Goal: Task Accomplishment & Management: Manage account settings

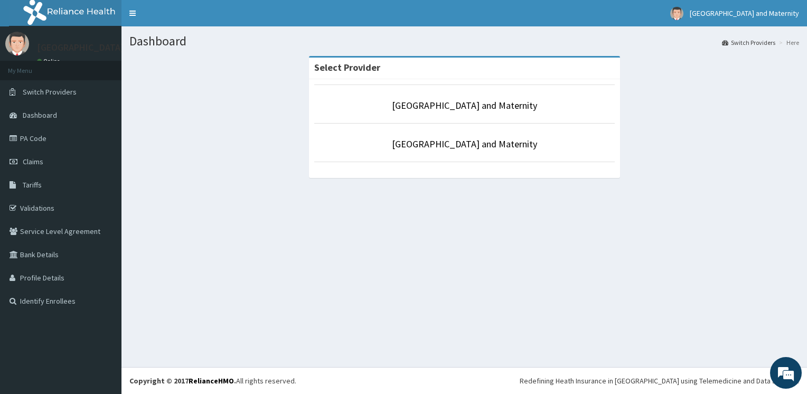
click at [495, 115] on li "[GEOGRAPHIC_DATA] and Maternity" at bounding box center [464, 104] width 301 height 39
click at [457, 107] on link "[GEOGRAPHIC_DATA] and Maternity" at bounding box center [464, 105] width 145 height 12
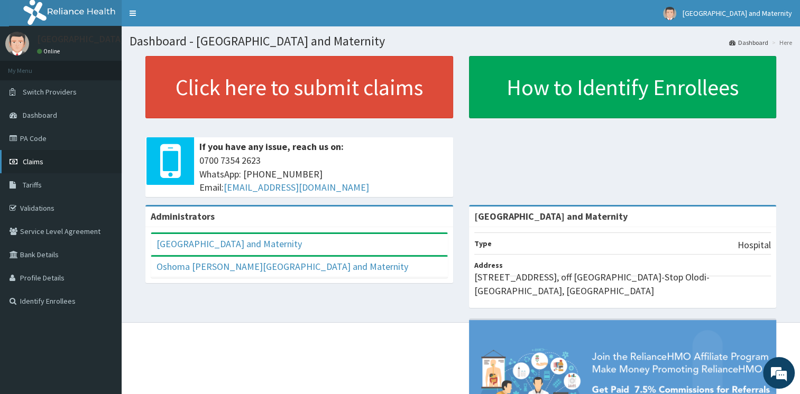
click at [93, 157] on link "Claims" at bounding box center [61, 161] width 122 height 23
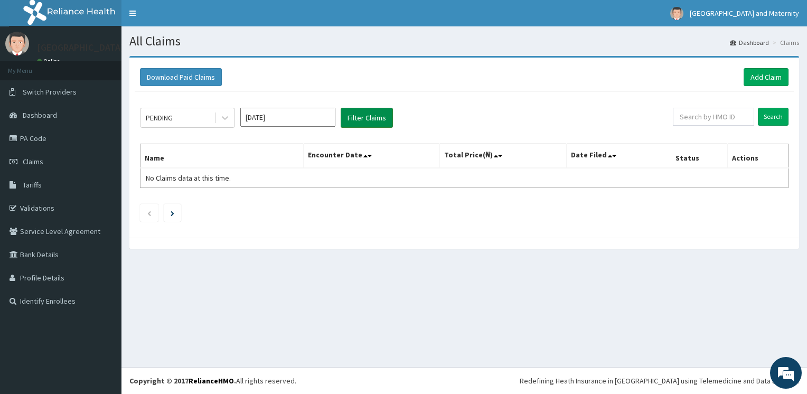
click at [347, 126] on button "Filter Claims" at bounding box center [367, 118] width 52 height 20
click at [370, 123] on button "Filter Claims" at bounding box center [367, 118] width 52 height 20
drag, startPoint x: 370, startPoint y: 123, endPoint x: 227, endPoint y: 122, distance: 142.7
click at [227, 122] on div "PENDING Sep 2025 Filter Claims" at bounding box center [406, 118] width 533 height 20
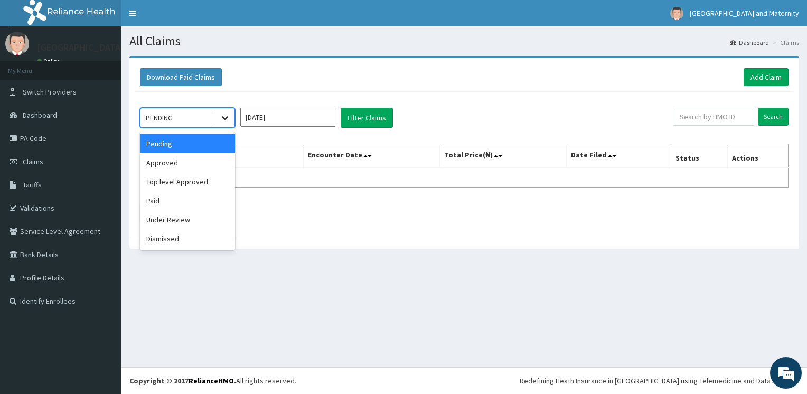
click at [227, 122] on icon at bounding box center [225, 118] width 11 height 11
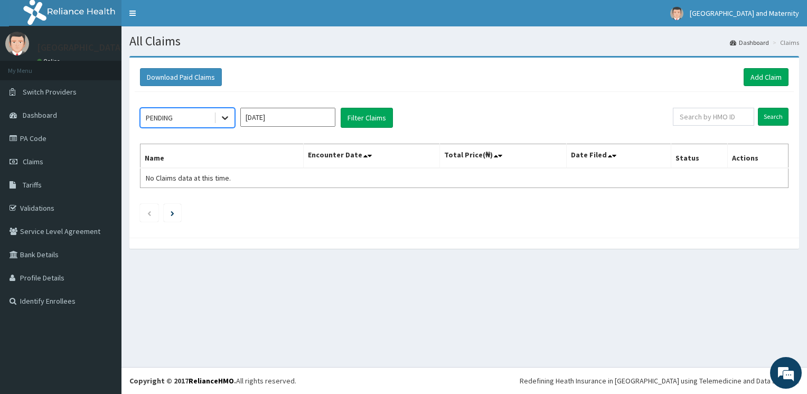
click at [226, 118] on icon at bounding box center [225, 118] width 11 height 11
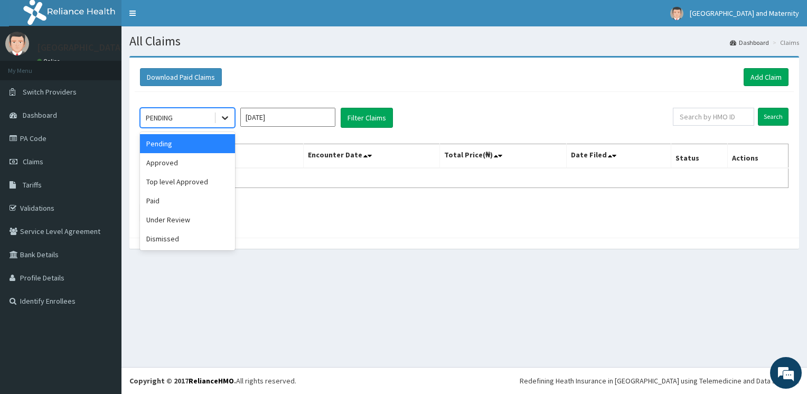
click at [226, 118] on icon at bounding box center [225, 119] width 6 height 4
click at [215, 161] on div "Approved" at bounding box center [187, 162] width 95 height 19
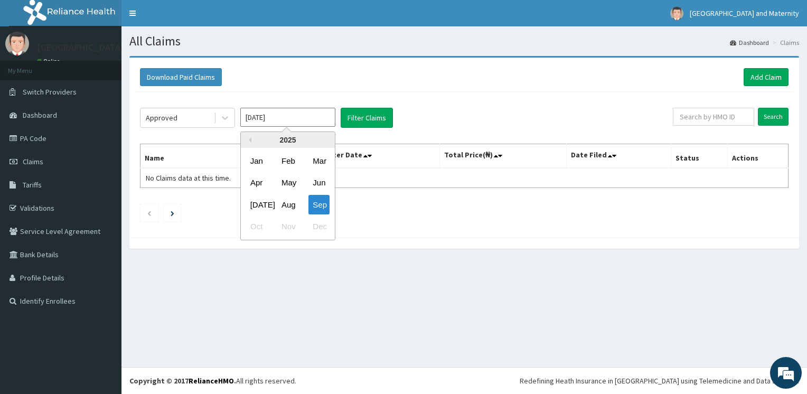
click at [313, 117] on input "Sep 2025" at bounding box center [287, 117] width 95 height 19
click at [283, 211] on div "Aug" at bounding box center [287, 205] width 21 height 20
type input "Aug 2025"
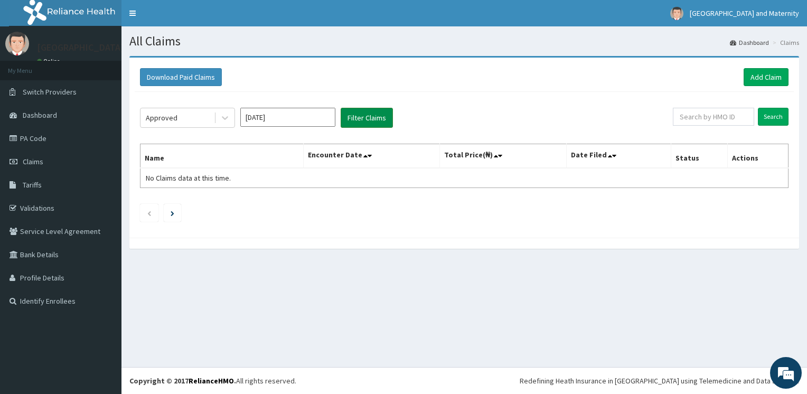
click at [383, 120] on button "Filter Claims" at bounding box center [367, 118] width 52 height 20
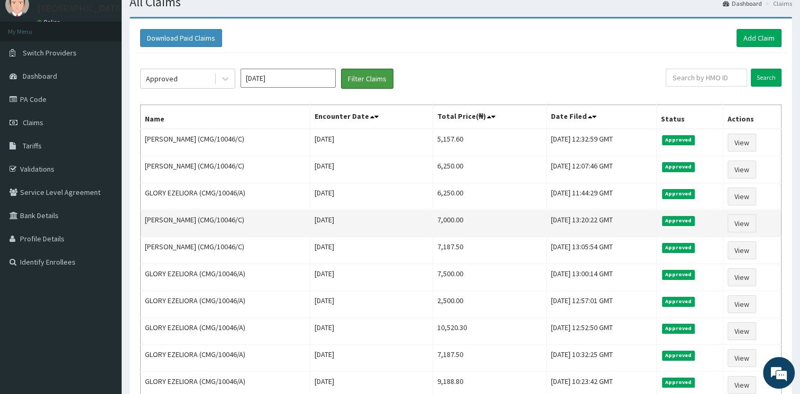
scroll to position [145, 0]
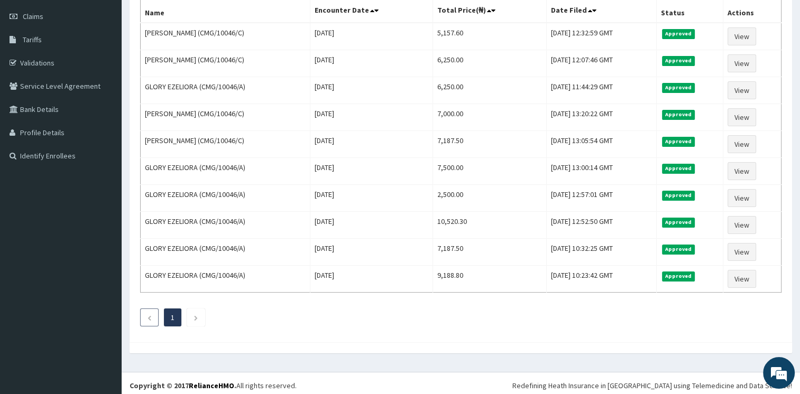
click at [154, 320] on li at bounding box center [149, 318] width 18 height 18
click at [198, 318] on li at bounding box center [196, 318] width 18 height 18
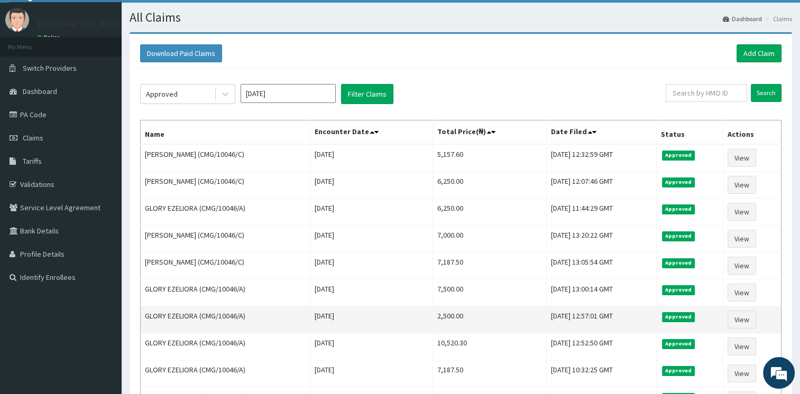
scroll to position [22, 0]
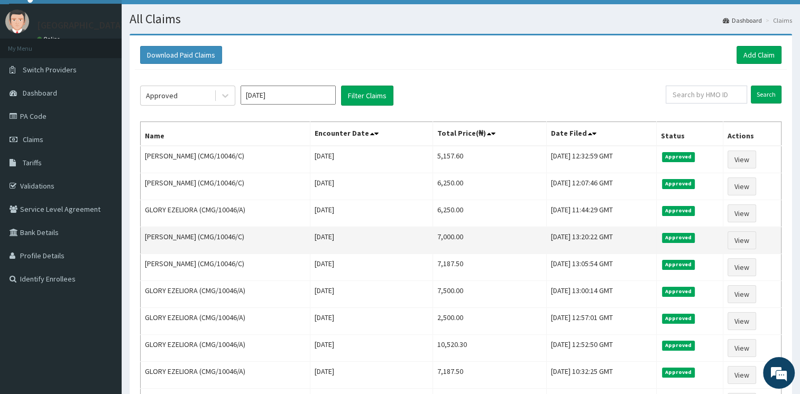
click at [253, 251] on td "Ifechukwu Ezeliora (CMG/10046/C)" at bounding box center [226, 240] width 170 height 27
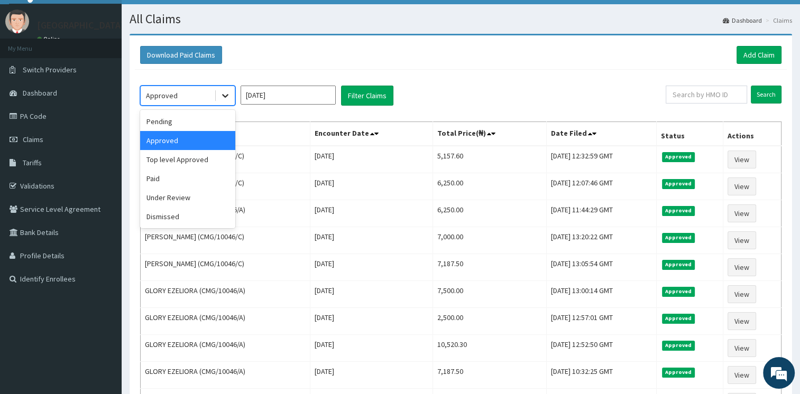
click at [222, 97] on icon at bounding box center [225, 95] width 11 height 11
click at [214, 157] on div "Top level Approved" at bounding box center [187, 159] width 95 height 19
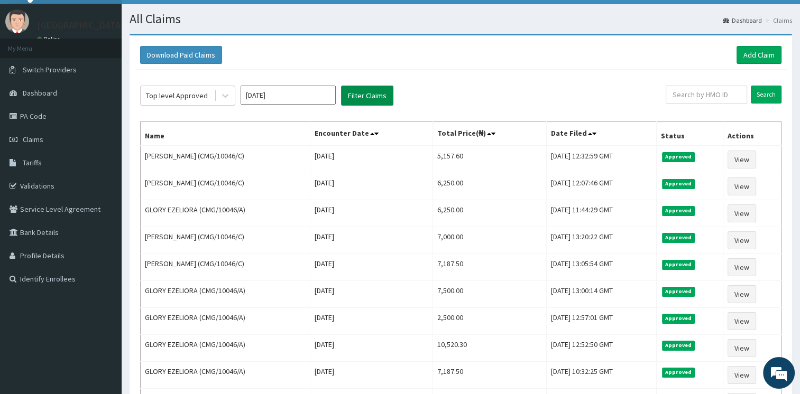
click at [369, 95] on button "Filter Claims" at bounding box center [367, 96] width 52 height 20
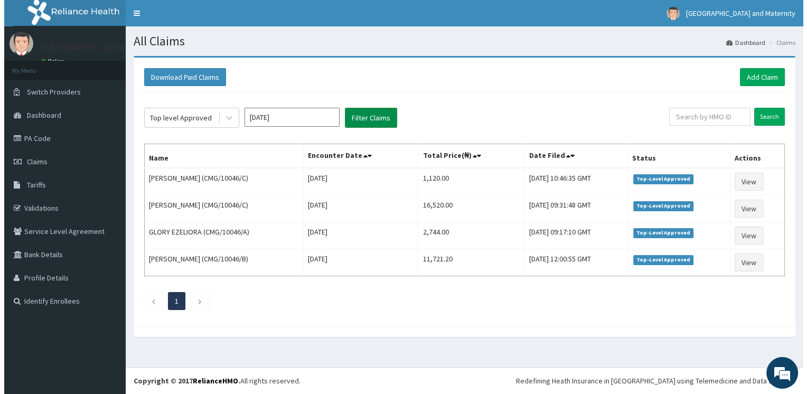
scroll to position [0, 0]
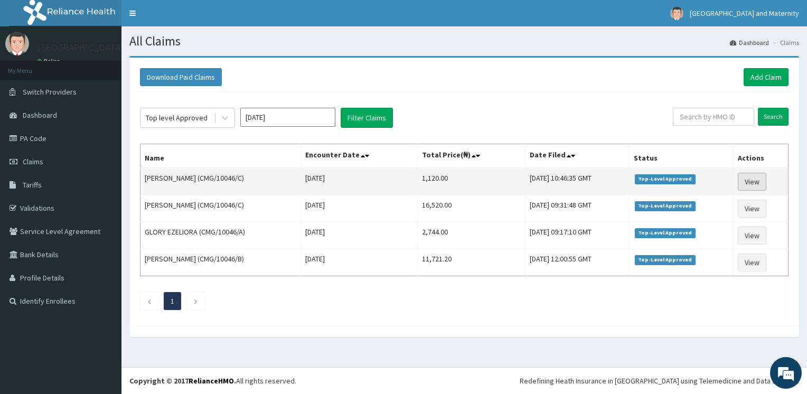
click at [747, 182] on link "View" at bounding box center [752, 182] width 29 height 18
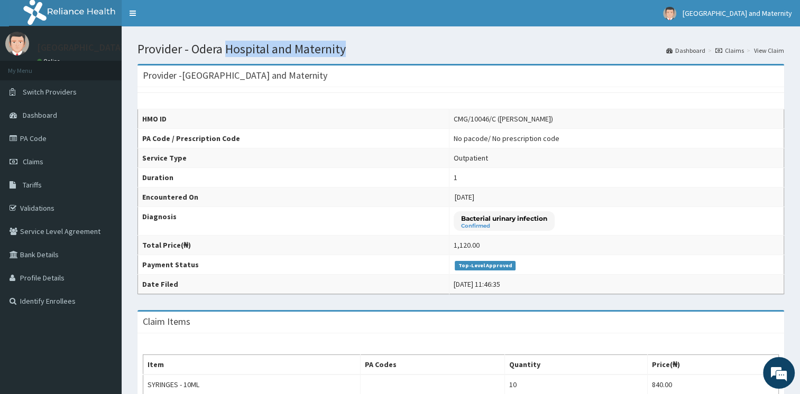
drag, startPoint x: 402, startPoint y: 47, endPoint x: 192, endPoint y: 62, distance: 210.4
click at [192, 62] on div "Provider - Odera Hospital and Maternity Dashboard Claims View Claim Provider - …" at bounding box center [461, 312] width 678 height 572
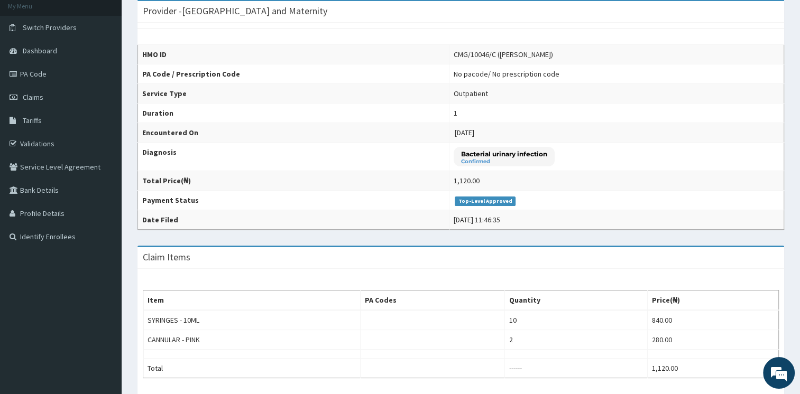
scroll to position [64, 0]
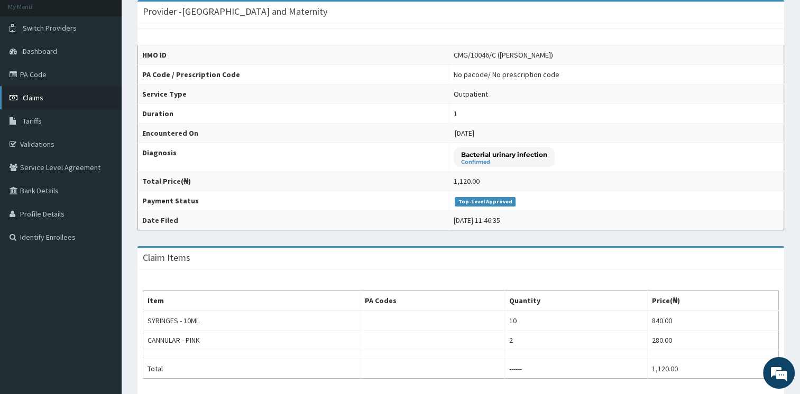
click at [59, 96] on link "Claims" at bounding box center [61, 97] width 122 height 23
